Goal: Information Seeking & Learning: Learn about a topic

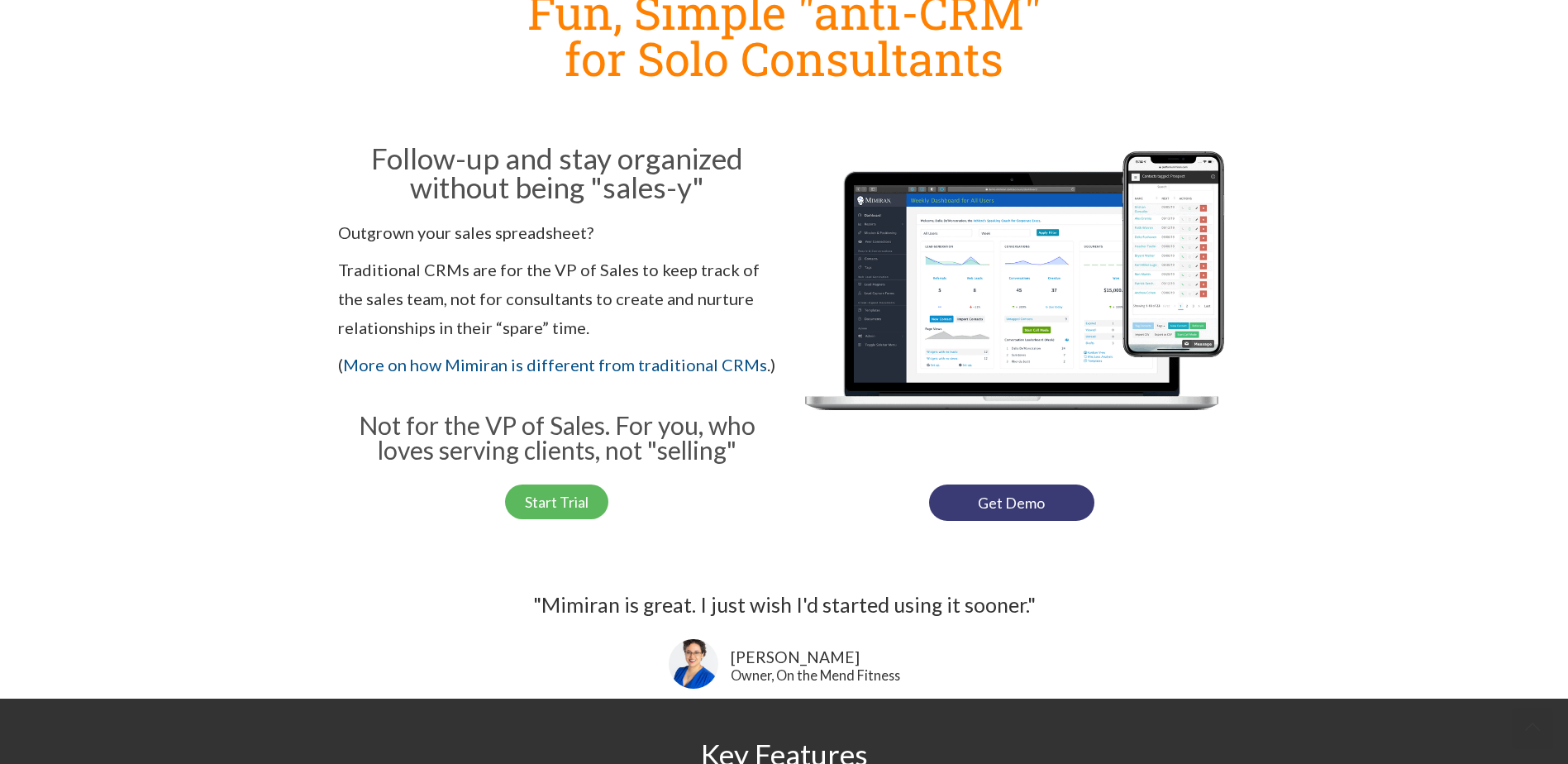
scroll to position [330, 0]
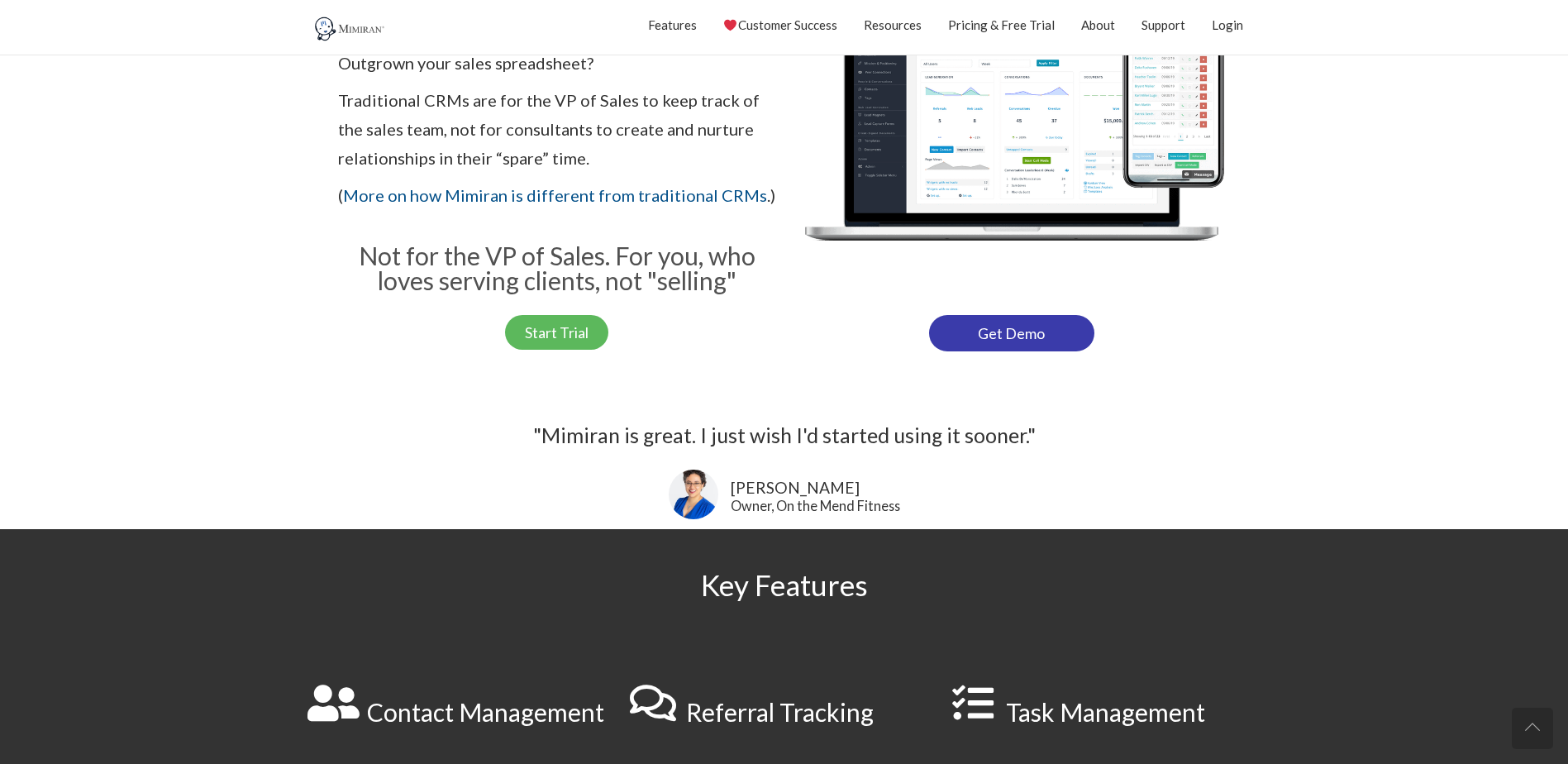
click at [972, 337] on link "Get Demo" at bounding box center [1011, 333] width 165 height 36
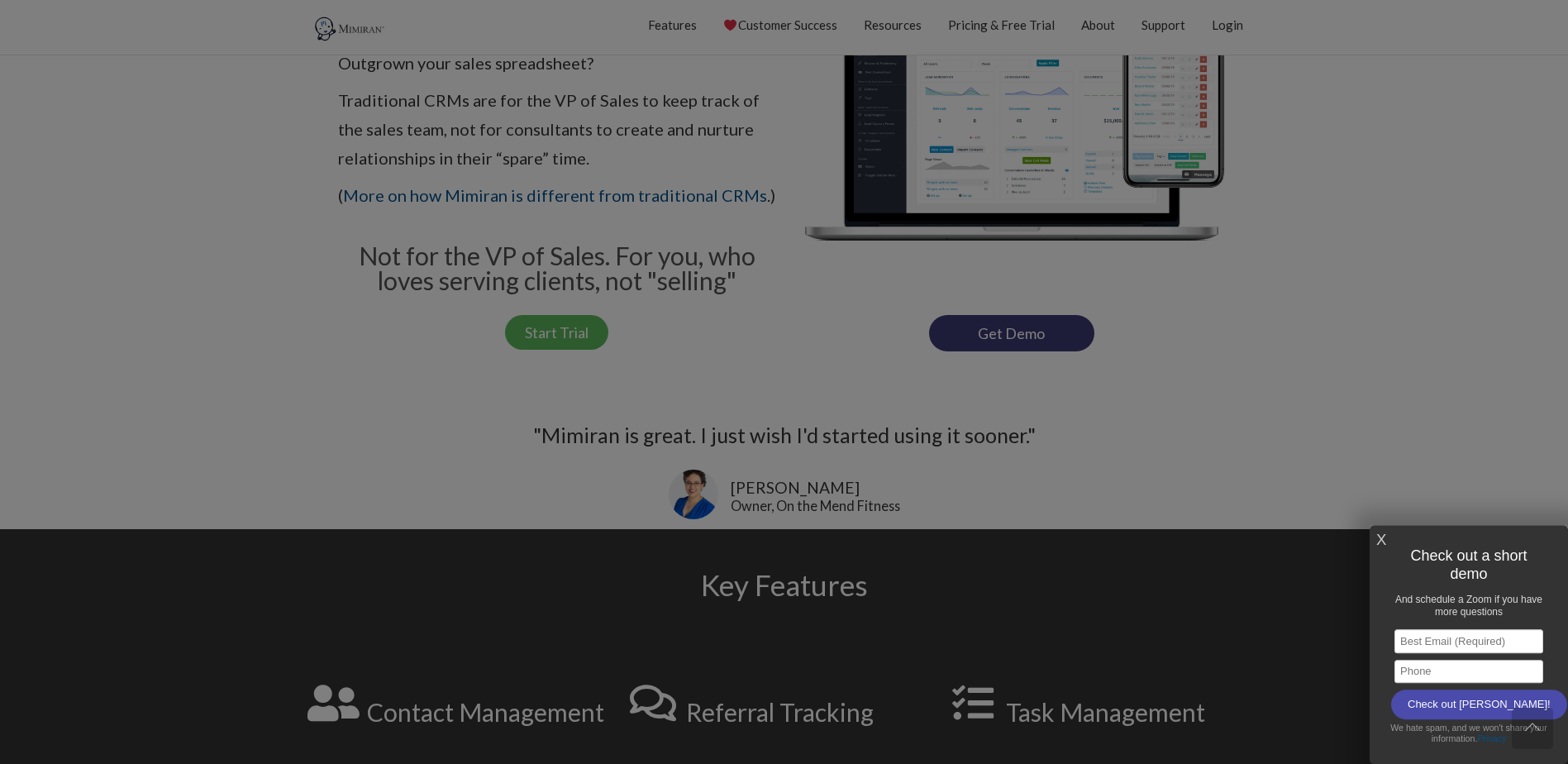
click at [1384, 540] on link "X" at bounding box center [1381, 540] width 10 height 28
click at [1385, 539] on link "X" at bounding box center [1381, 540] width 10 height 28
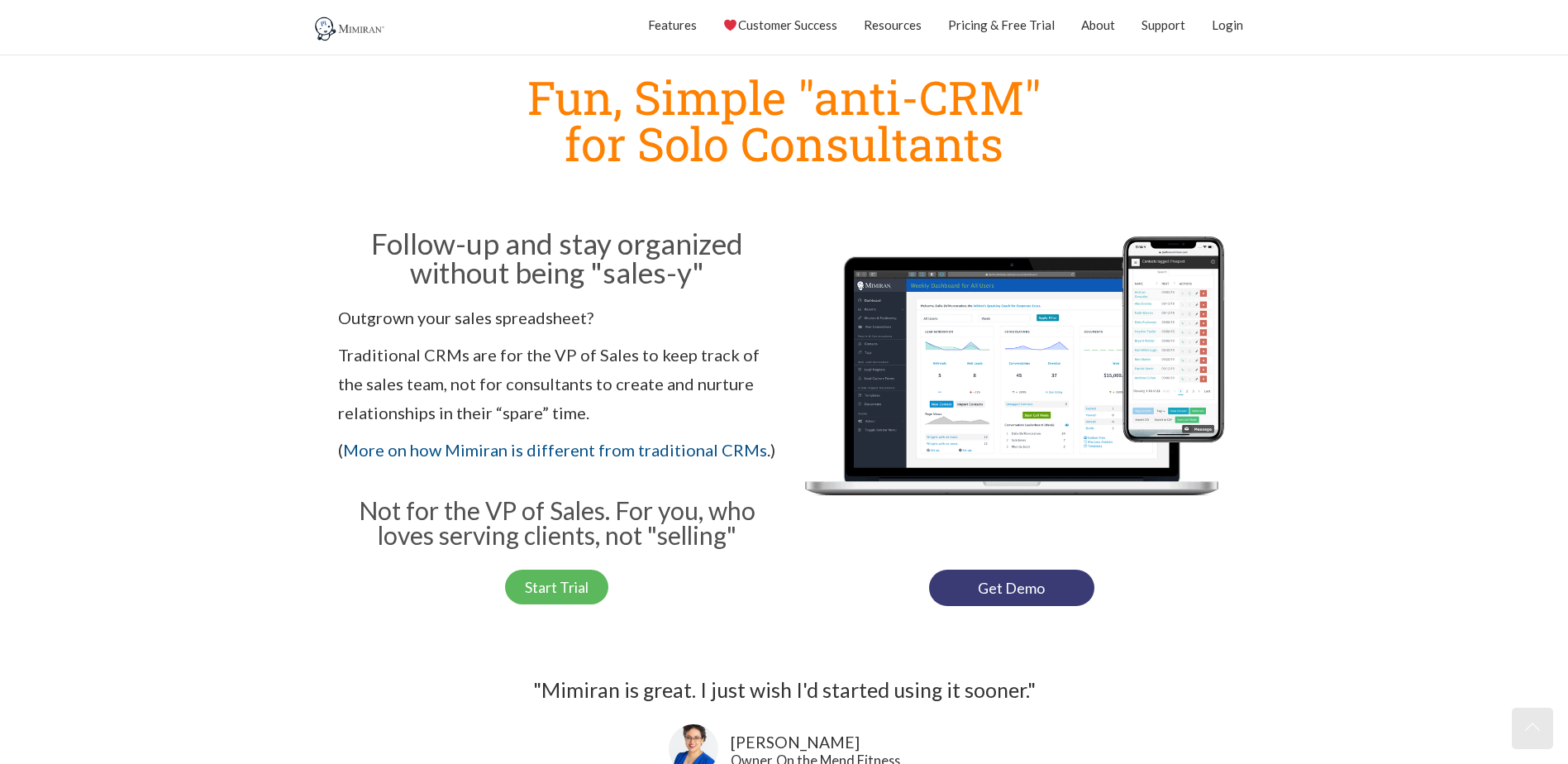
scroll to position [0, 0]
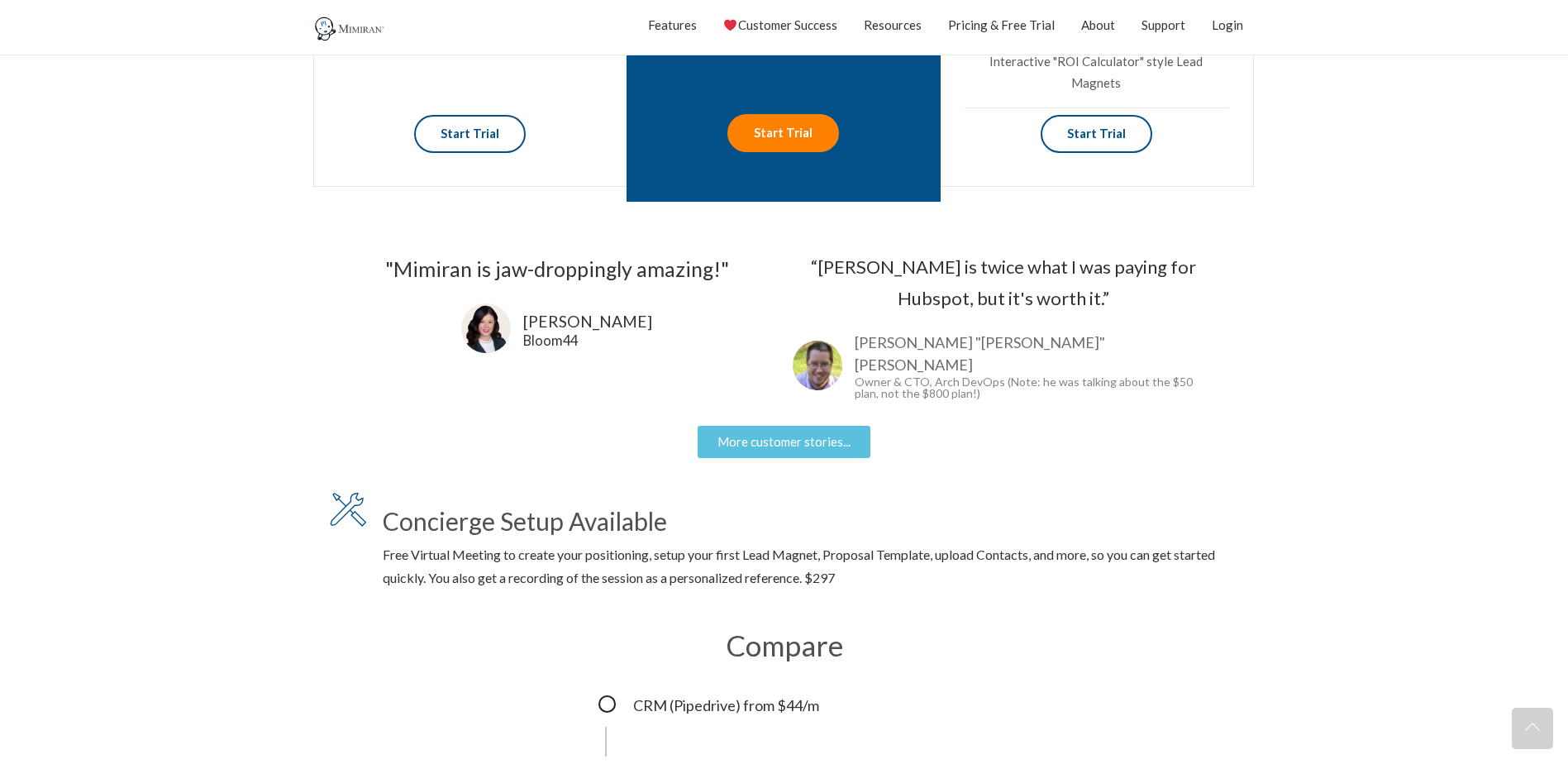
scroll to position [1323, 0]
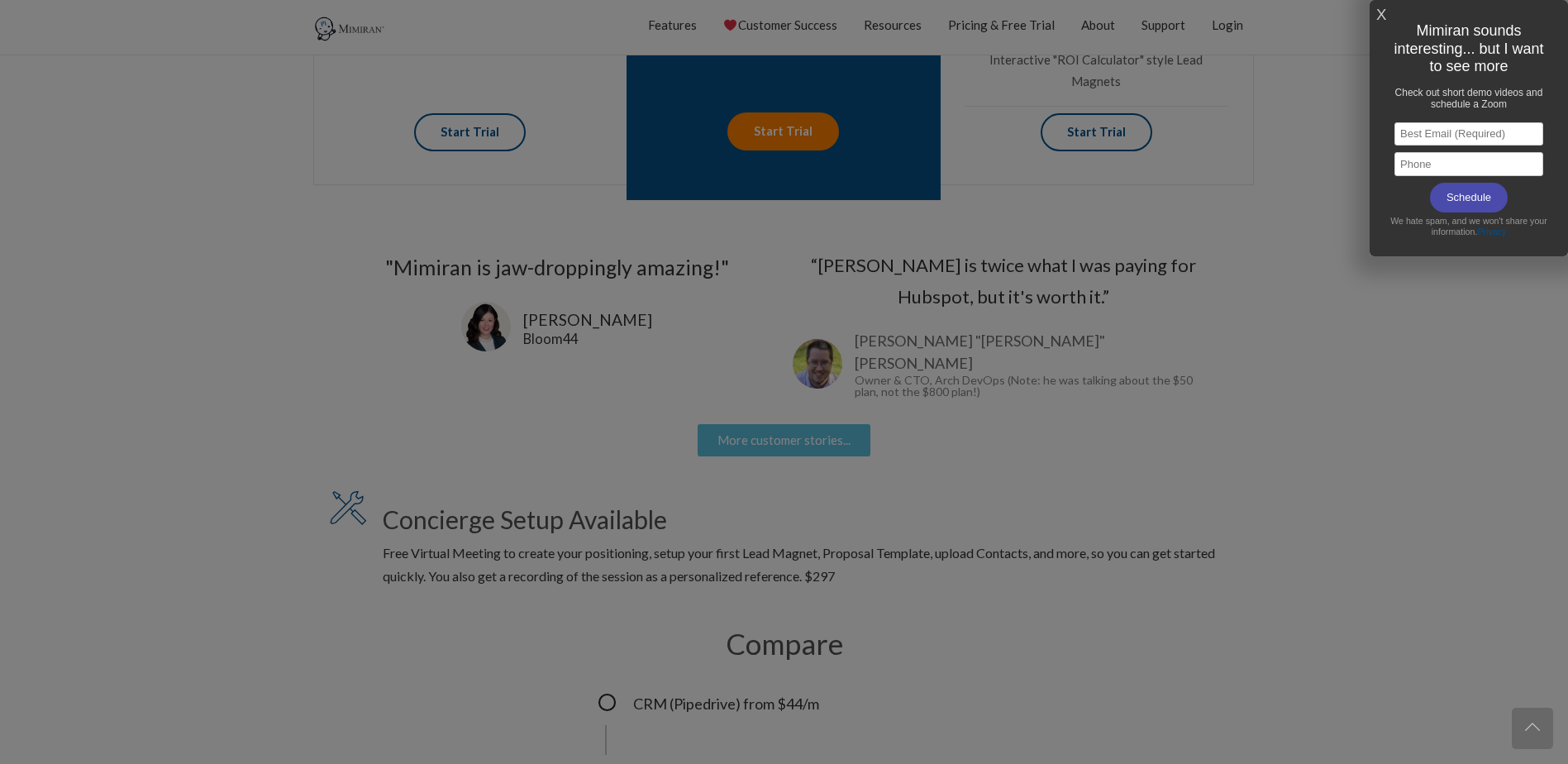
click at [1382, 11] on link "X" at bounding box center [1381, 15] width 10 height 28
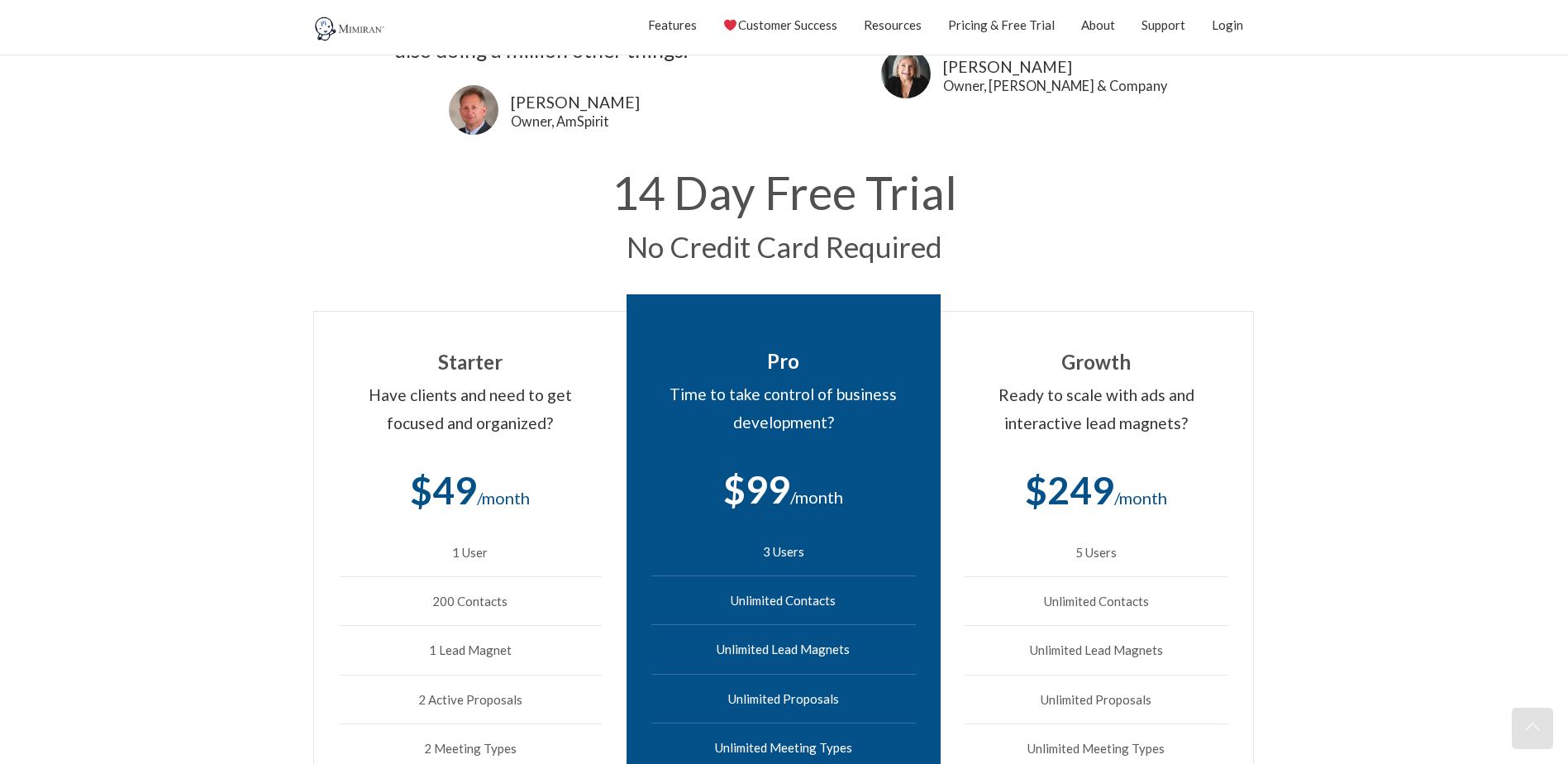
scroll to position [0, 0]
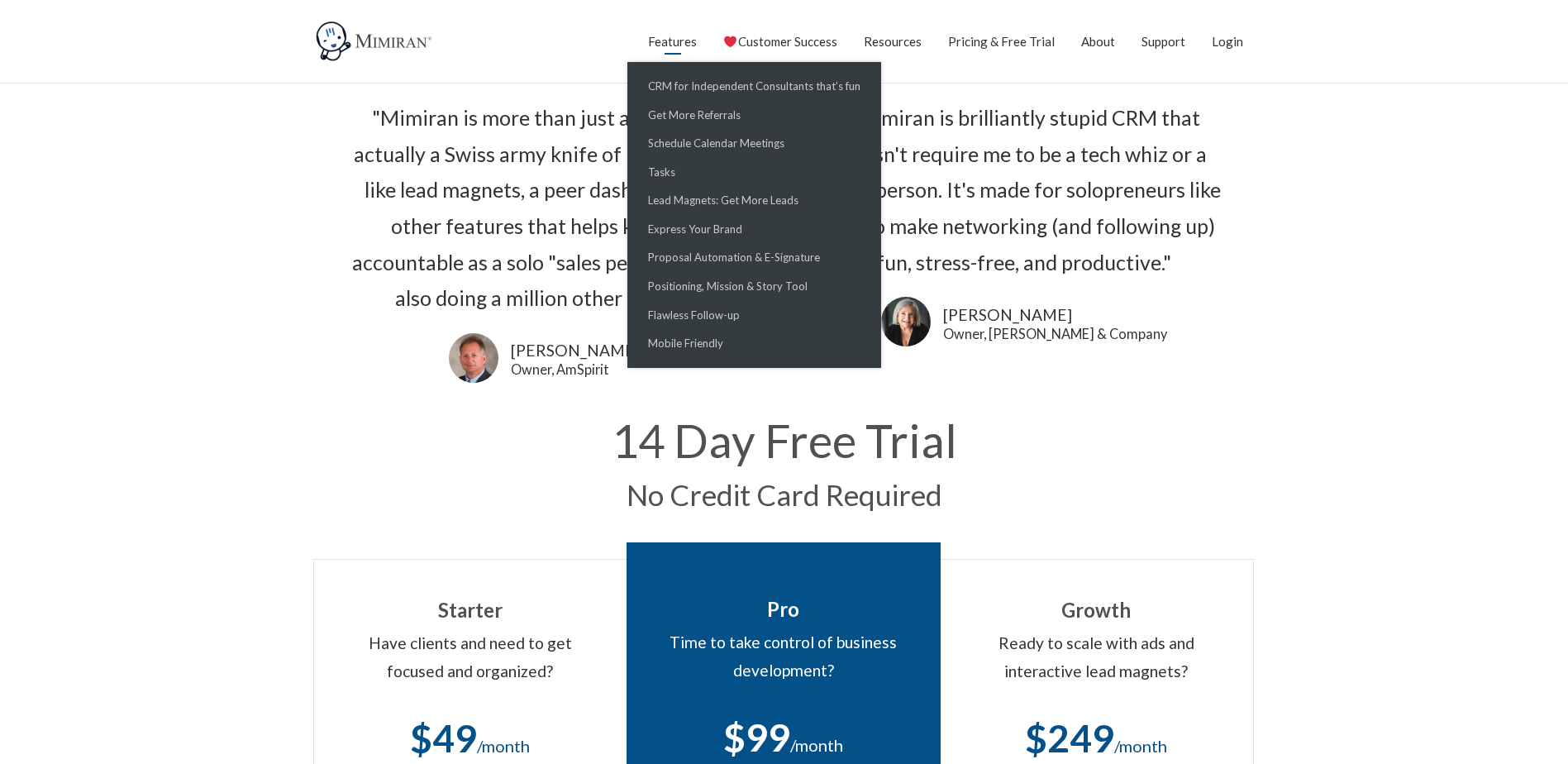
click at [0, 0] on link "CRM for Independent Consultants that’s fun" at bounding box center [0, 0] width 0 height 0
